Goal: Information Seeking & Learning: Check status

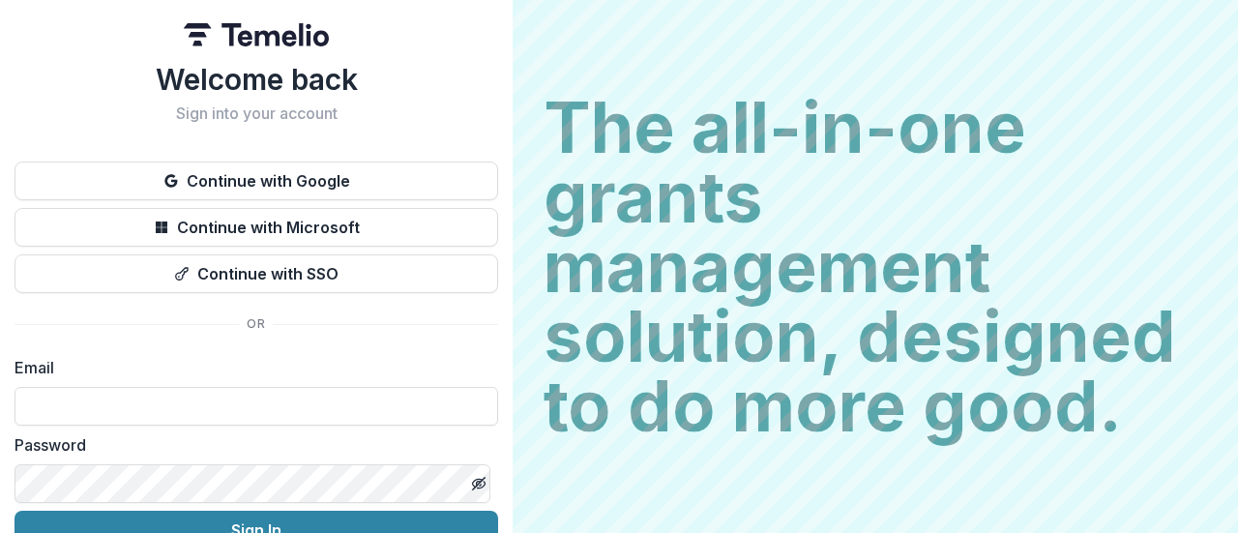
click at [284, 397] on input at bounding box center [256, 406] width 483 height 39
click at [78, 412] on input at bounding box center [256, 406] width 483 height 39
click at [77, 184] on button "Continue with Google" at bounding box center [256, 180] width 483 height 39
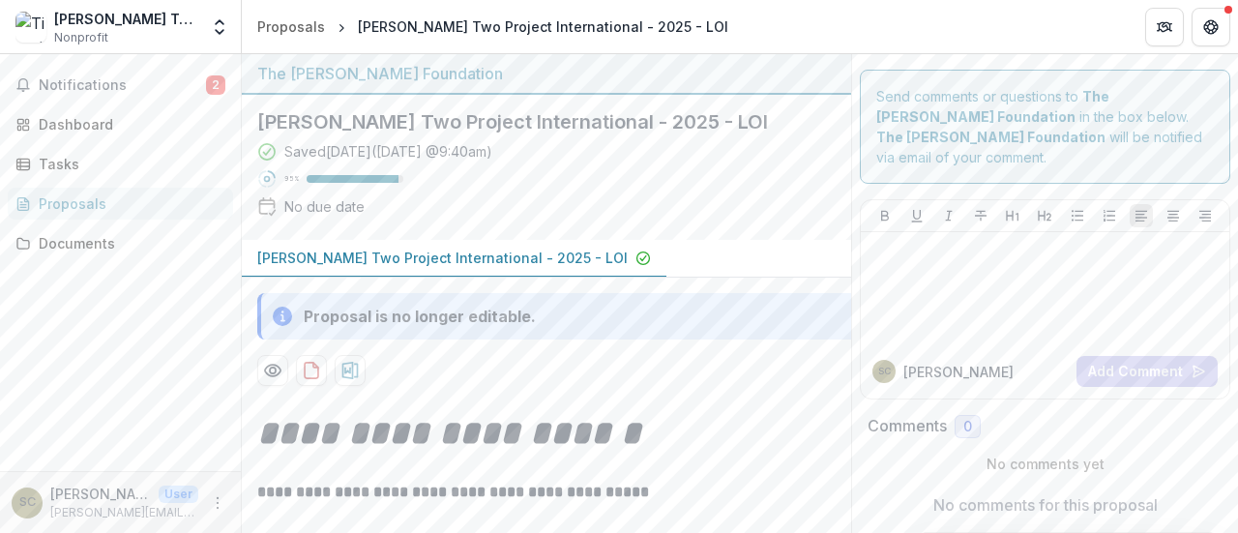
click at [464, 261] on p "[PERSON_NAME] Two Project International - 2025 - LOI" at bounding box center [442, 258] width 370 height 20
click at [755, 419] on h1 "**********" at bounding box center [566, 433] width 619 height 48
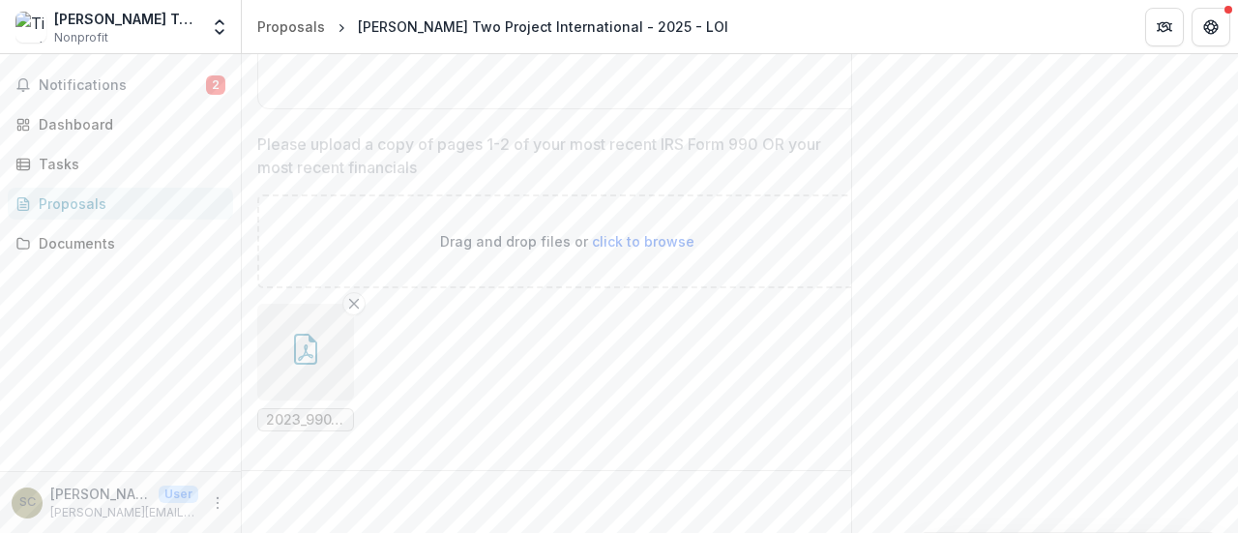
scroll to position [4174, 0]
click at [304, 335] on icon "button" at bounding box center [305, 349] width 31 height 31
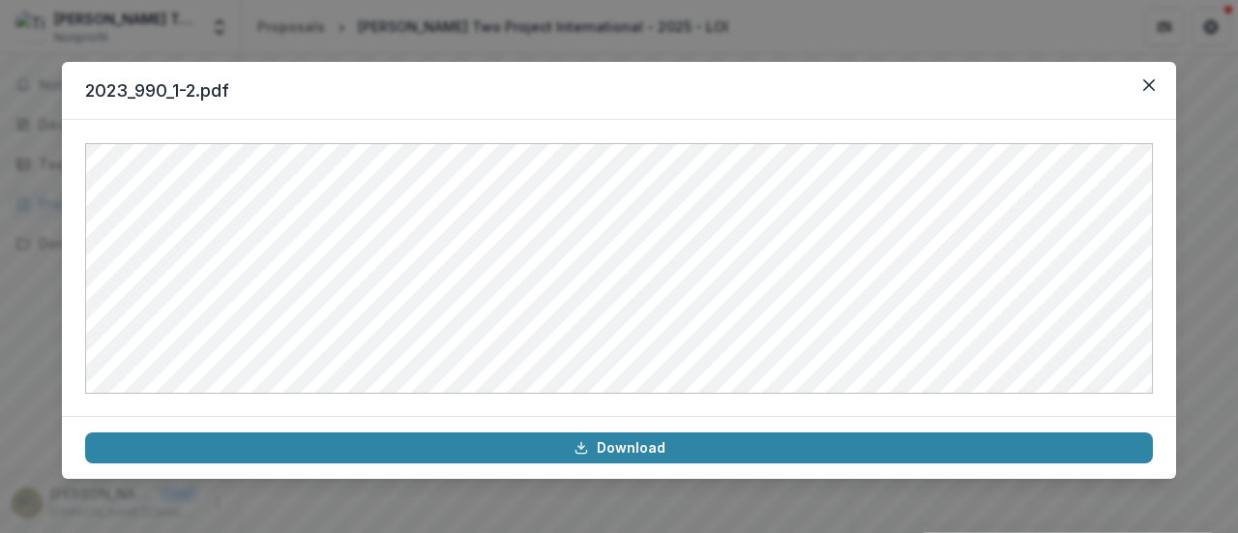
click at [1148, 86] on icon "Close" at bounding box center [1149, 85] width 12 height 12
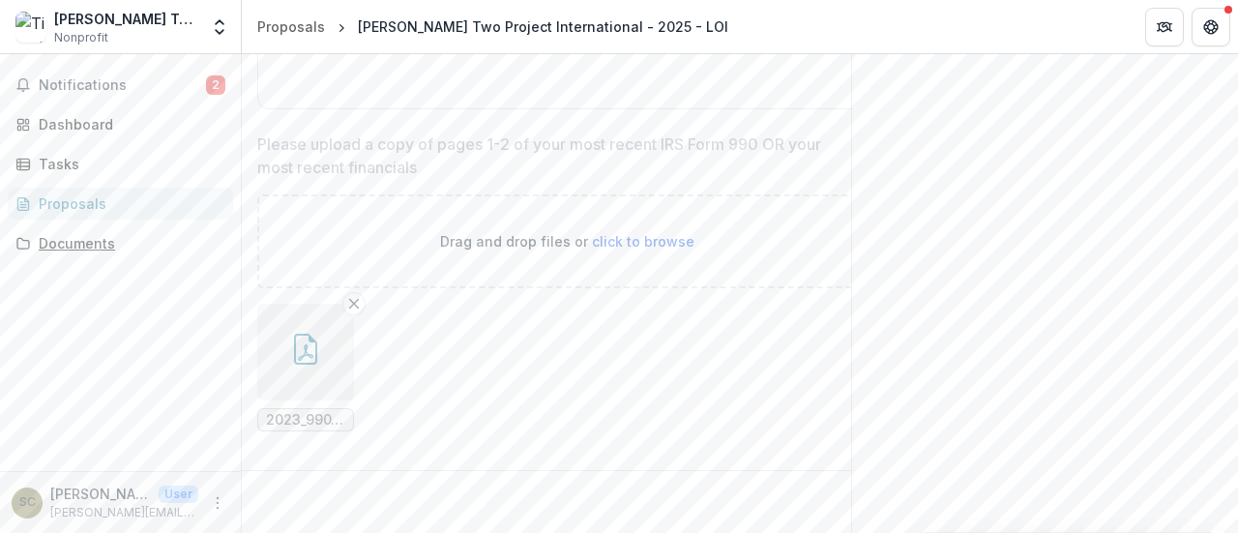
click at [120, 245] on div "Documents" at bounding box center [128, 243] width 179 height 20
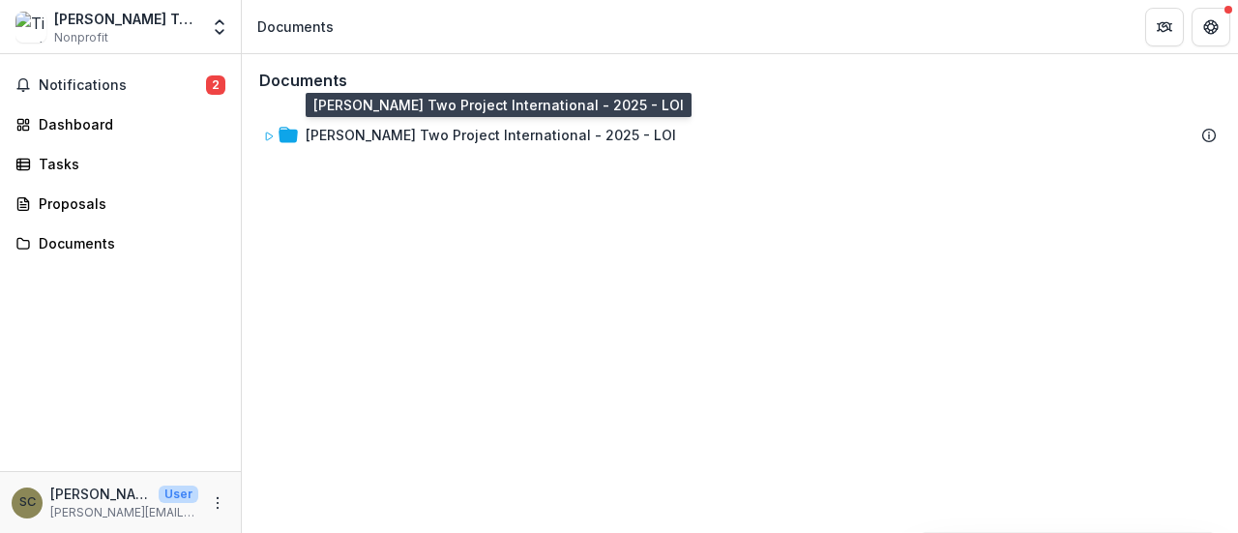
click at [548, 127] on div "[PERSON_NAME] Two Project International - 2025 - LOI" at bounding box center [491, 135] width 370 height 20
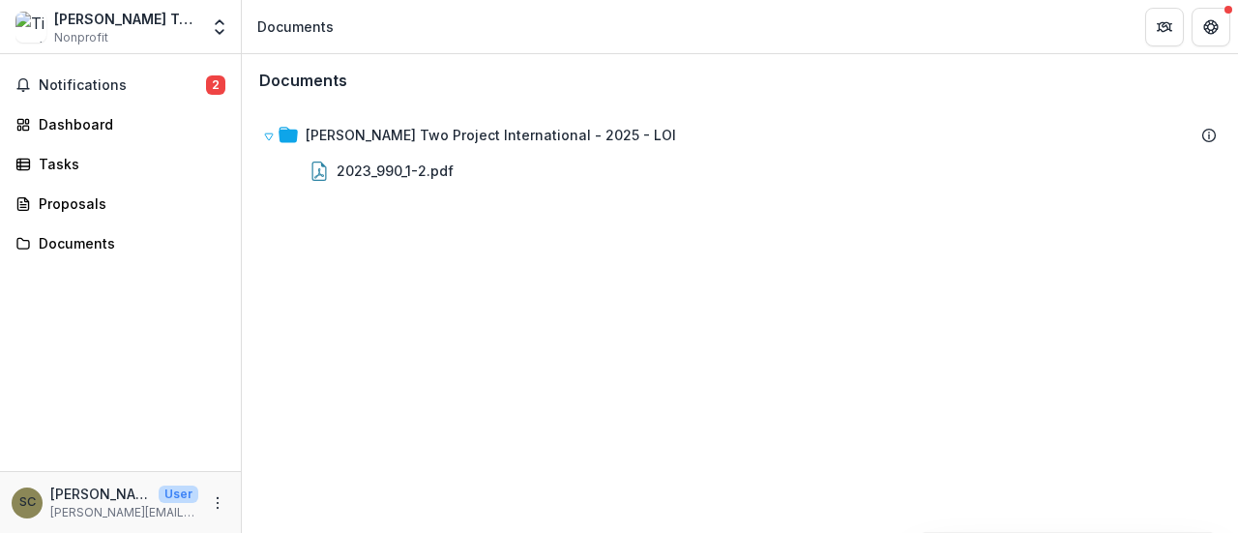
click at [429, 163] on div "2023_990_1-2.pdf" at bounding box center [394, 170] width 117 height 20
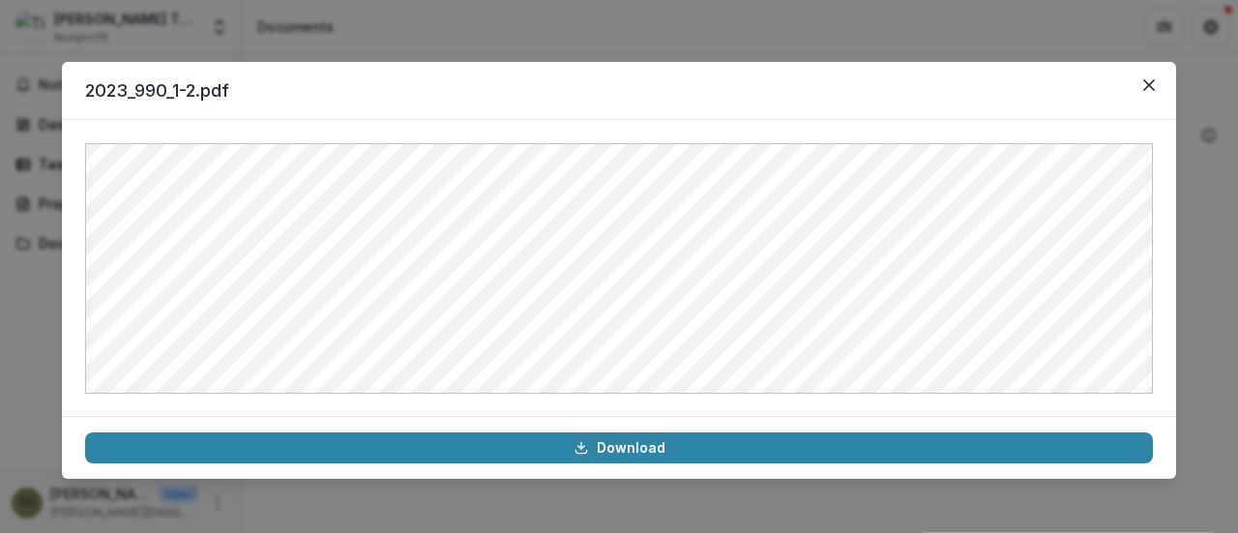
click at [1145, 86] on icon "Close" at bounding box center [1149, 85] width 12 height 12
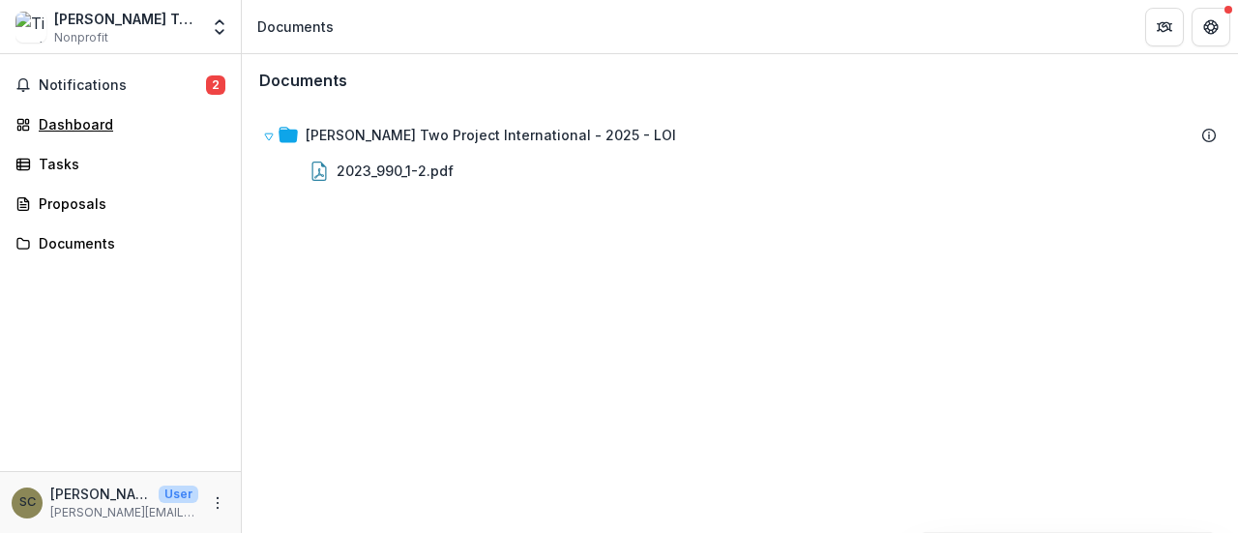
click at [95, 118] on div "Dashboard" at bounding box center [128, 124] width 179 height 20
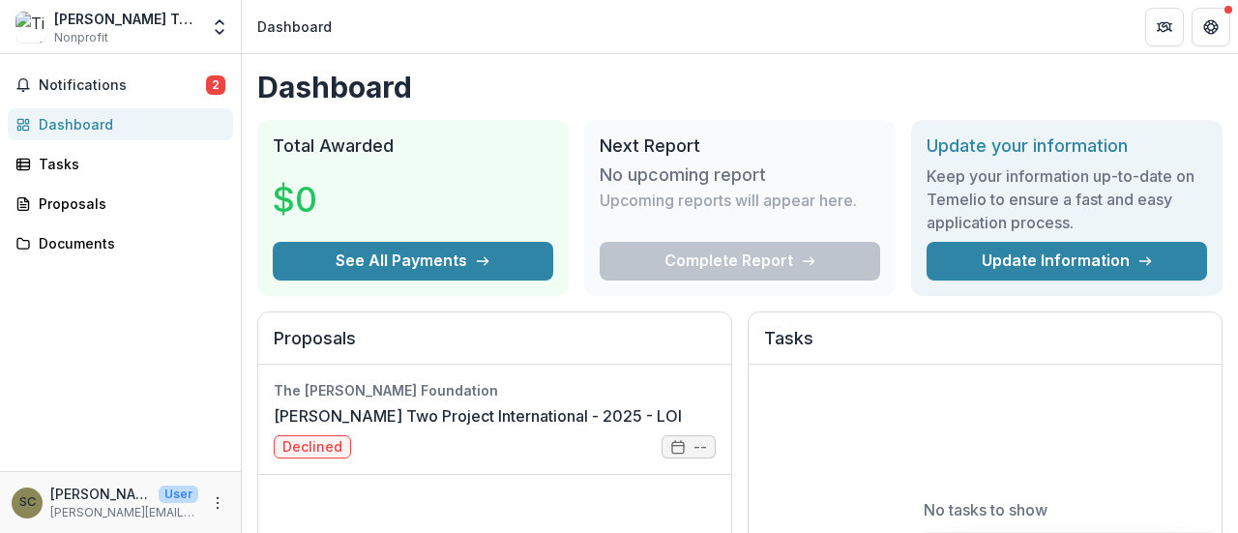
click at [202, 365] on div "Notifications 2 Dashboard Tasks Proposals Documents" at bounding box center [120, 262] width 241 height 417
click at [603, 427] on link "[PERSON_NAME] Two Project International - 2025 - LOI" at bounding box center [478, 415] width 408 height 23
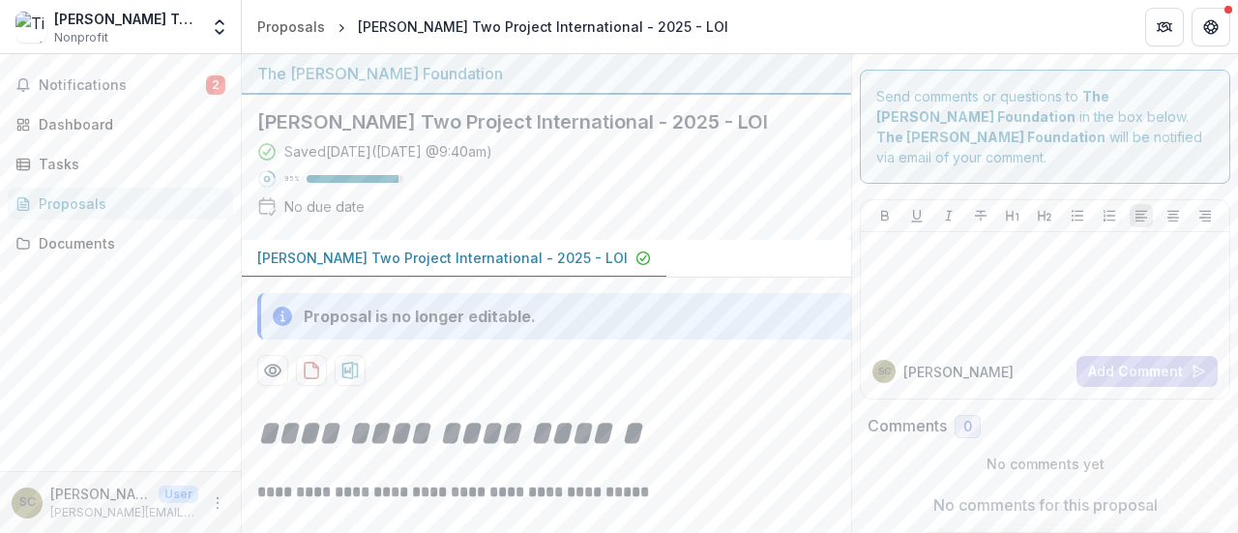
click at [603, 429] on em "**********" at bounding box center [449, 433] width 384 height 35
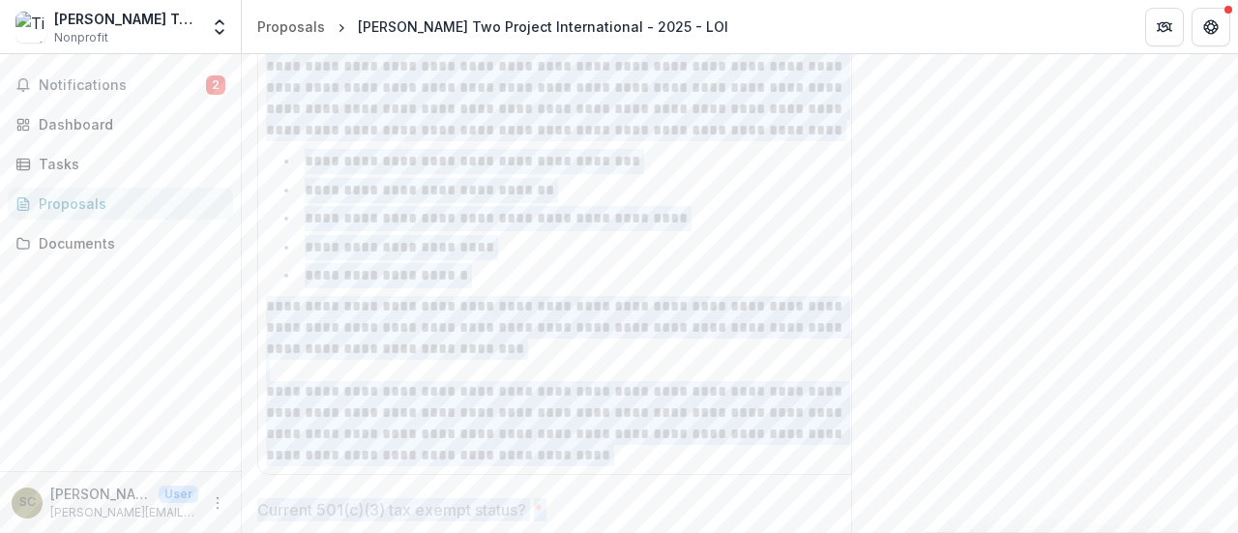
scroll to position [2388, 0]
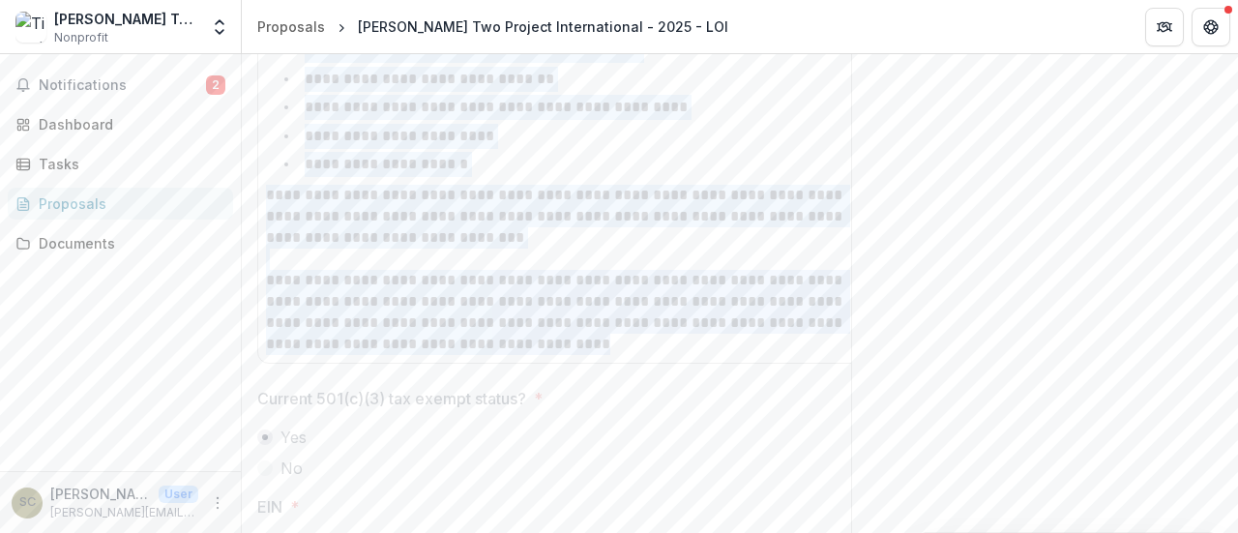
drag, startPoint x: 267, startPoint y: 155, endPoint x: 686, endPoint y: 335, distance: 456.9
copy div "**********"
